Goal: Task Accomplishment & Management: Use online tool/utility

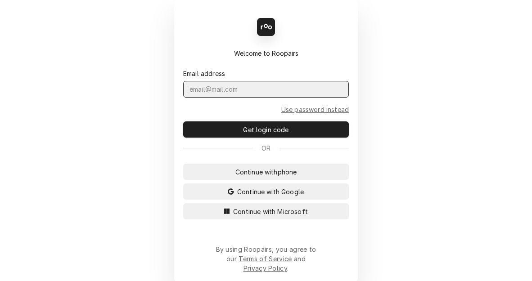
click at [257, 95] on input "Dynamic Content Wrapper" at bounding box center [266, 89] width 166 height 17
type input "kym.parson@csi1.com"
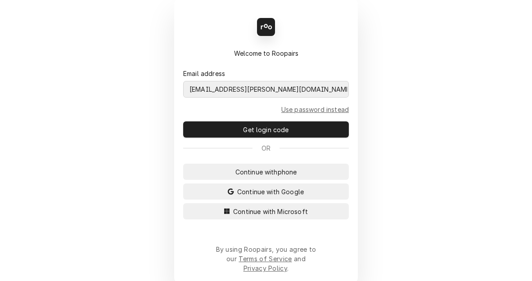
click at [183, 203] on button "Continue with Microsoft" at bounding box center [266, 211] width 166 height 16
